Goal: Information Seeking & Learning: Learn about a topic

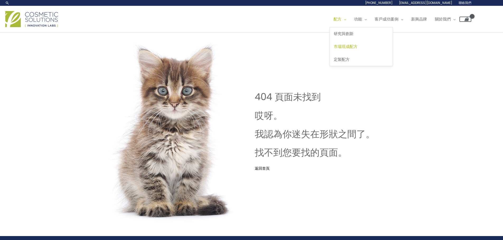
click at [334, 49] on font "市場現成配方" at bounding box center [346, 47] width 24 height 6
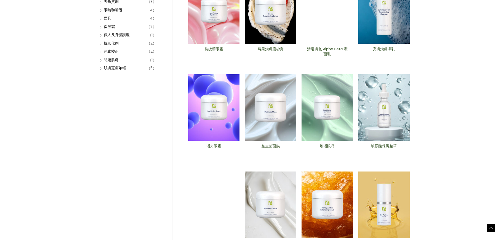
scroll to position [106, 0]
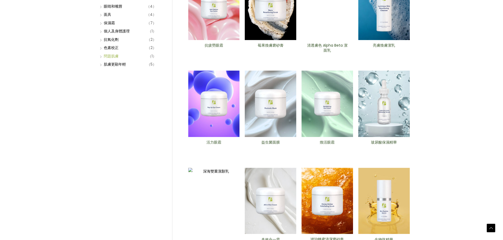
click at [119, 59] on font "問題肌膚" at bounding box center [111, 56] width 15 height 5
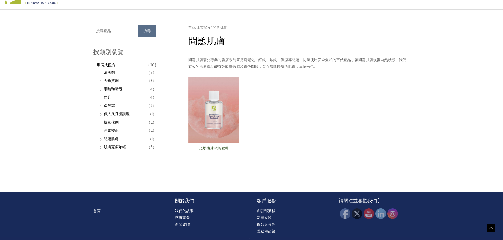
scroll to position [123, 0]
click at [222, 146] on font "現場快速乾燥處理" at bounding box center [214, 148] width 30 height 5
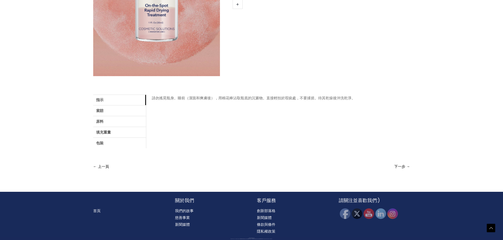
scroll to position [185, 0]
click at [110, 114] on link "索賠" at bounding box center [119, 111] width 53 height 11
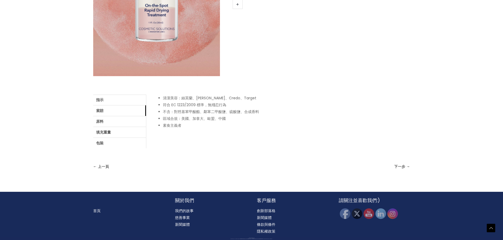
scroll to position [211, 0]
click at [121, 127] on link "填充重量" at bounding box center [119, 132] width 53 height 11
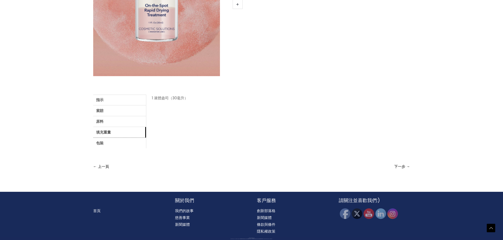
scroll to position [239, 0]
click at [404, 164] on font "下一步 →" at bounding box center [402, 166] width 16 height 5
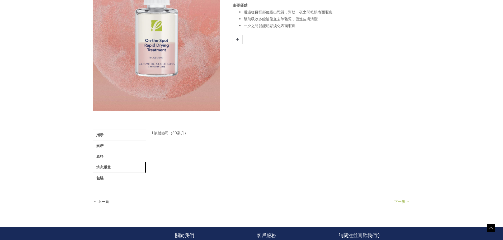
scroll to position [134, 0]
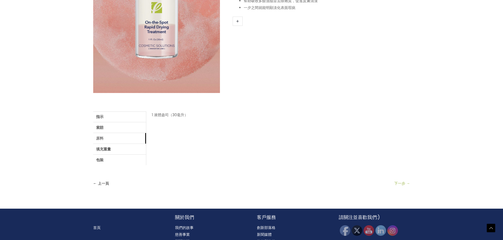
click at [103, 141] on font "原料" at bounding box center [99, 138] width 7 height 5
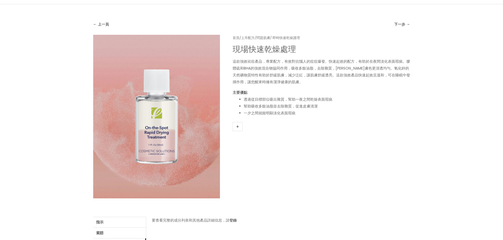
scroll to position [2, 0]
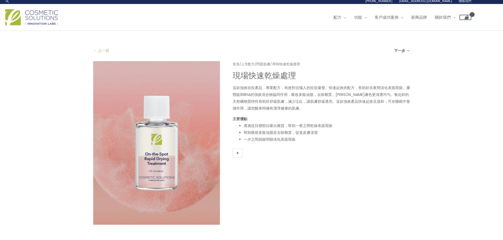
click at [109, 53] on font "← 上一頁" at bounding box center [101, 50] width 16 height 5
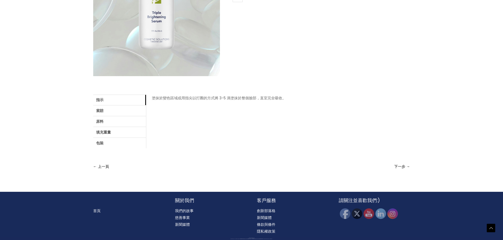
scroll to position [185, 0]
click at [126, 125] on link "原料" at bounding box center [119, 121] width 53 height 11
click at [103, 124] on font "原料" at bounding box center [99, 121] width 7 height 5
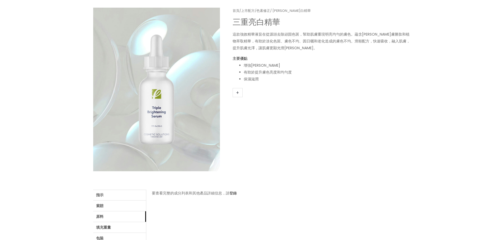
scroll to position [53, 0]
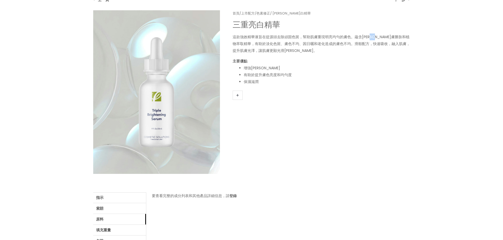
drag, startPoint x: 277, startPoint y: 81, endPoint x: 287, endPoint y: 81, distance: 9.8
click at [287, 40] on font "源頭去除頑固色斑，幫助肌膚重現明亮均勻的膚色。蘊含強效亮膚勝肽和" at bounding box center [338, 36] width 136 height 5
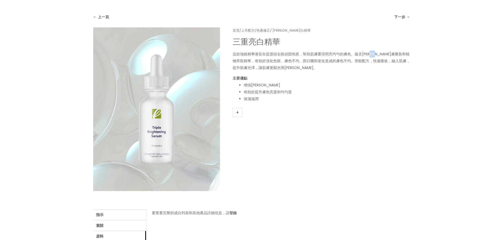
scroll to position [26, 0]
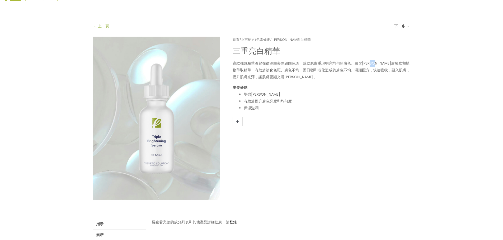
click at [108, 29] on font "← 上一頁" at bounding box center [101, 25] width 16 height 5
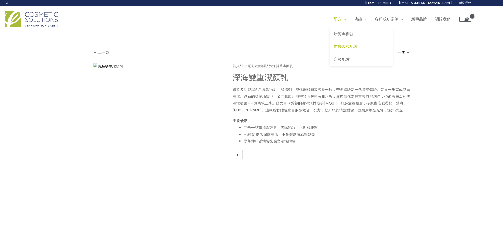
click at [334, 49] on font "市場現成配方" at bounding box center [346, 47] width 24 height 6
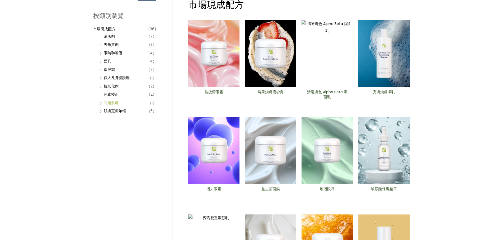
scroll to position [79, 0]
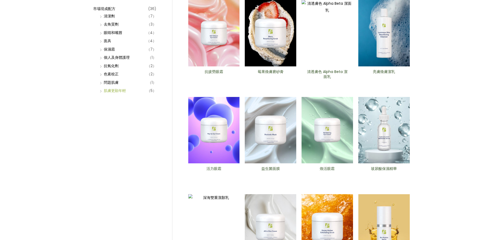
click at [113, 93] on font "肌膚更顯年輕" at bounding box center [115, 90] width 22 height 5
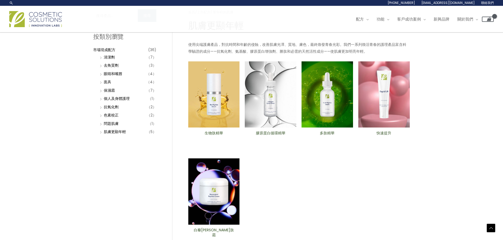
scroll to position [26, 0]
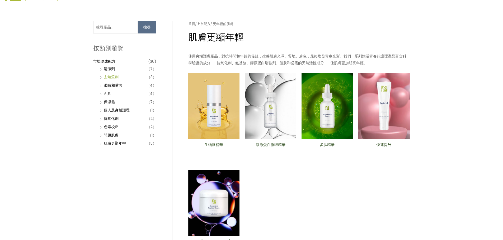
click at [119, 80] on font "去角質劑" at bounding box center [111, 76] width 15 height 5
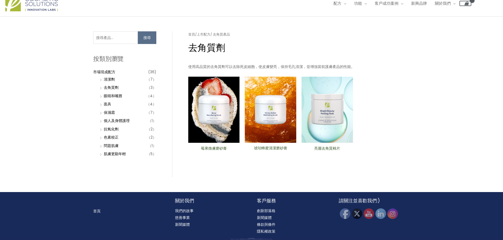
scroll to position [53, 0]
click at [115, 115] on font "保濕霜" at bounding box center [109, 112] width 11 height 5
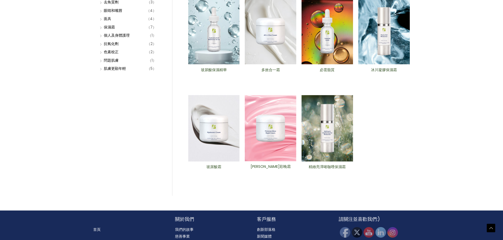
scroll to position [106, 0]
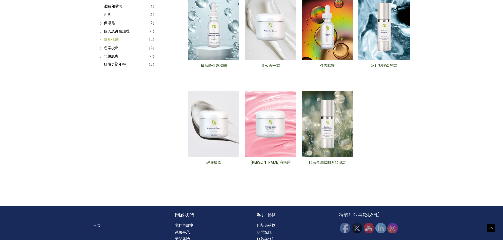
click at [116, 42] on font "抗氧化劑" at bounding box center [111, 39] width 15 height 5
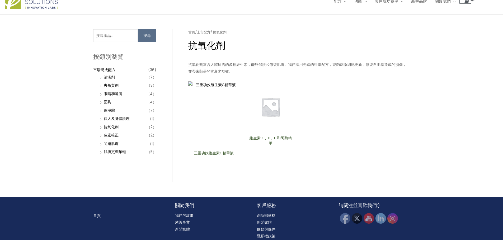
scroll to position [26, 0]
